Goal: Information Seeking & Learning: Learn about a topic

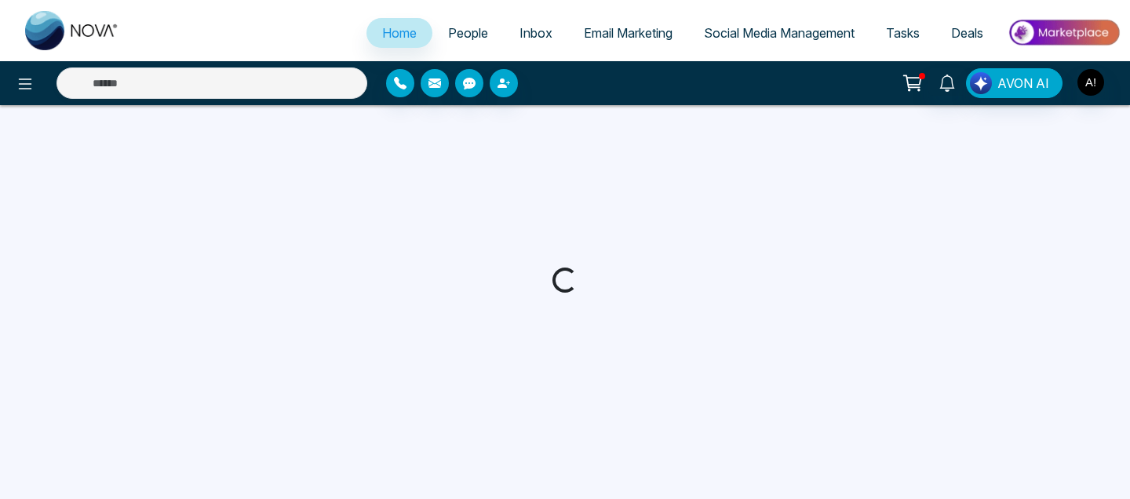
select select "*"
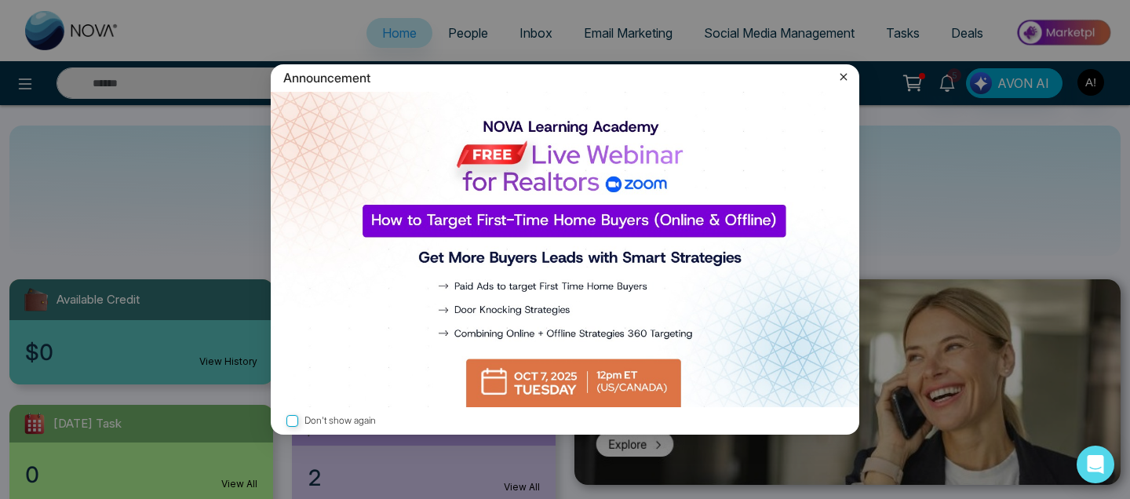
click at [840, 76] on icon at bounding box center [844, 77] width 16 height 16
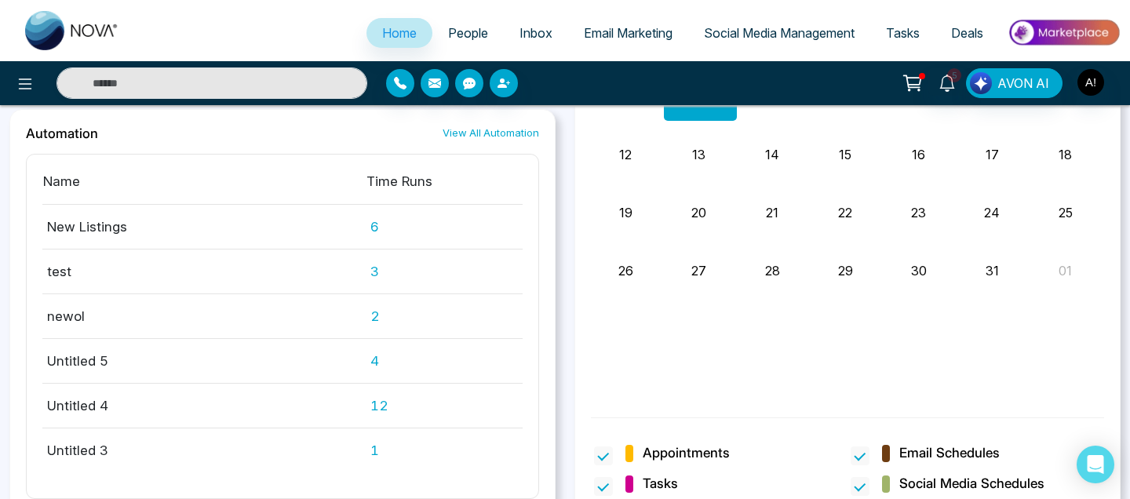
scroll to position [1389, 0]
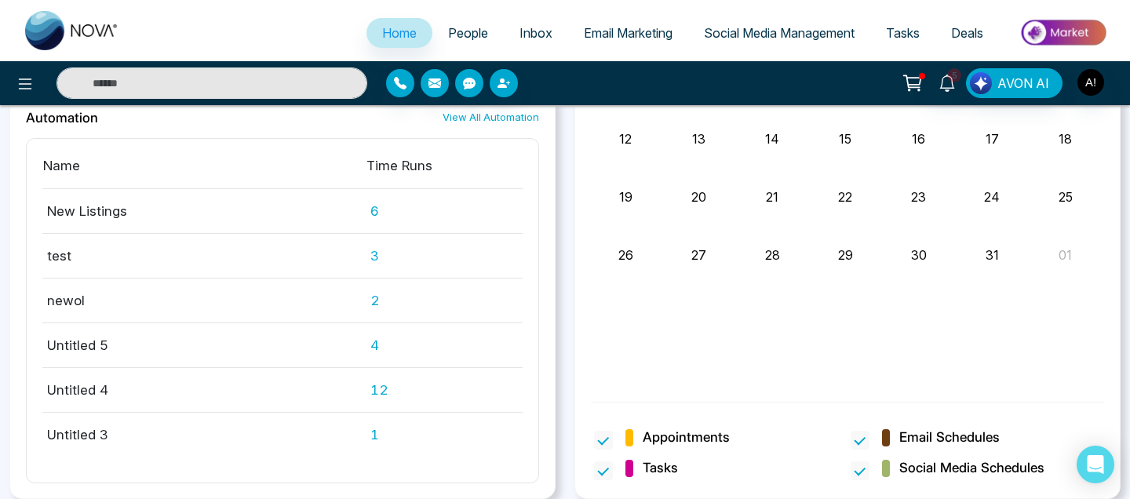
click at [564, 311] on div "Learning Center Getting Started Automation View All Automation Name Time Runs N…" at bounding box center [282, 197] width 565 height 603
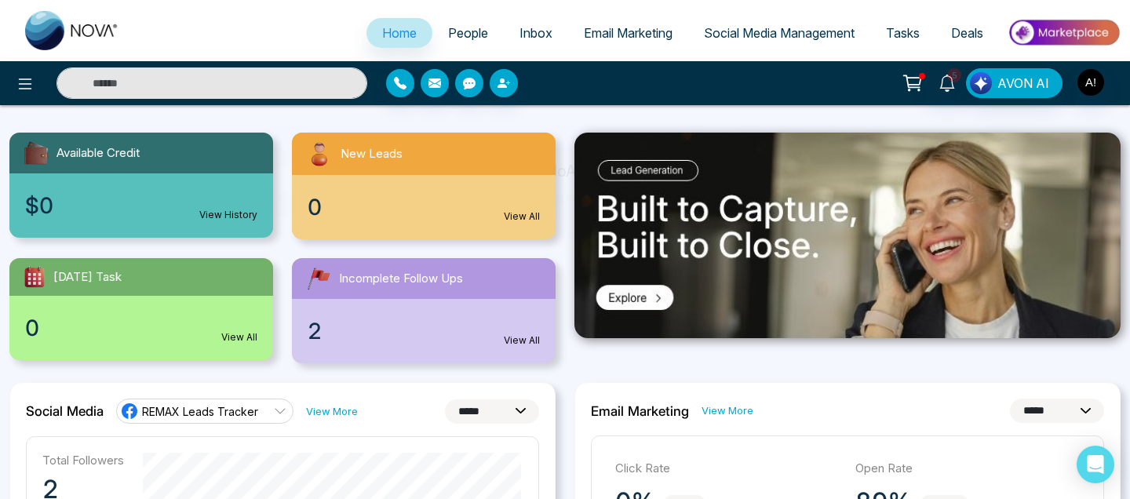
scroll to position [148, 0]
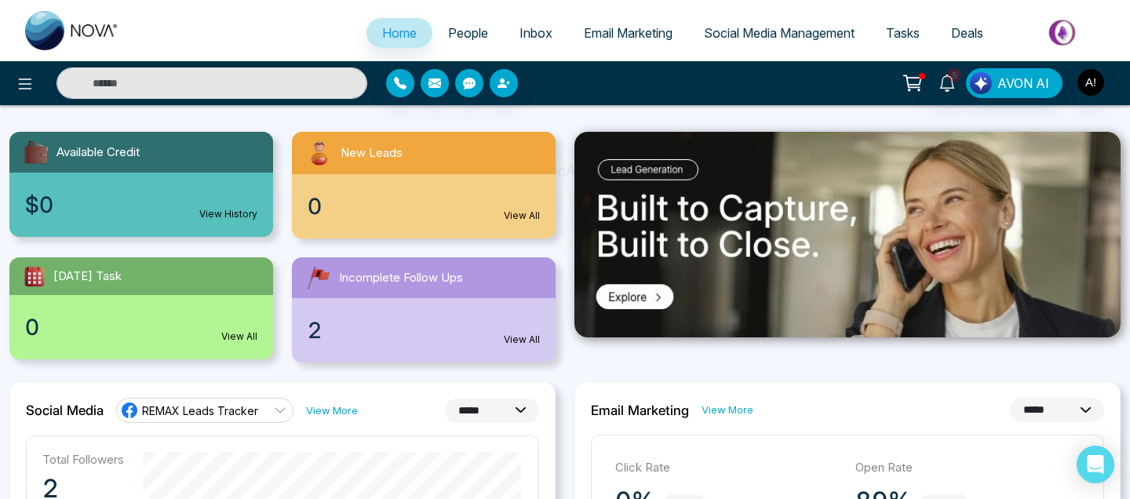
click at [781, 85] on div "5 AVON AI" at bounding box center [895, 83] width 452 height 30
click at [52, 36] on img at bounding box center [72, 30] width 94 height 39
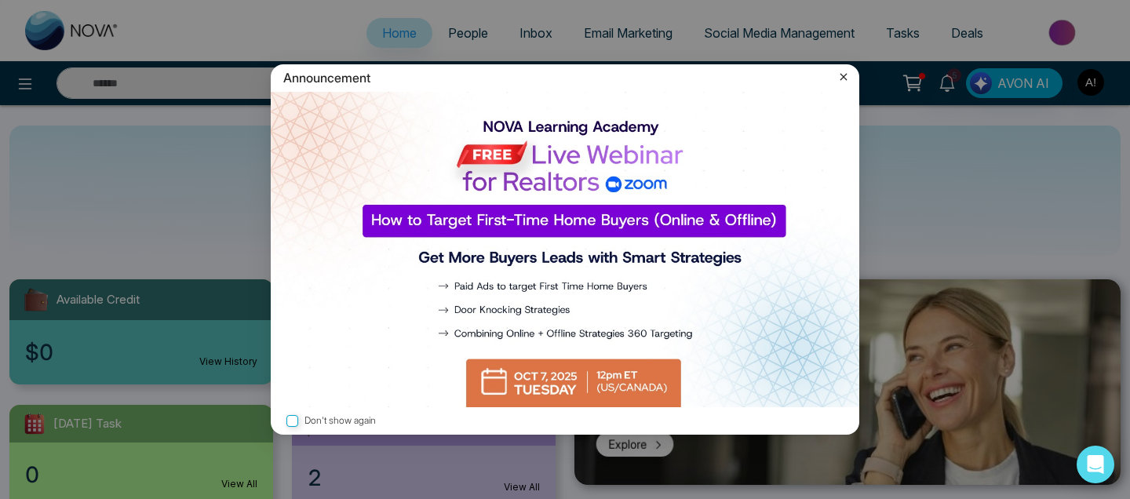
click at [845, 76] on icon at bounding box center [844, 77] width 16 height 16
